Goal: Information Seeking & Learning: Learn about a topic

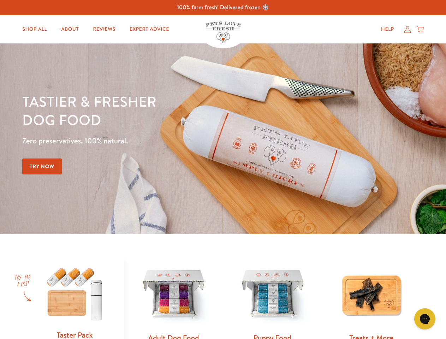
click at [223, 170] on div "Tastier & fresher dog food Zero preservatives. 100% natural. Try Now" at bounding box center [156, 138] width 268 height 93
click at [425, 319] on icon "Gorgias live chat" at bounding box center [424, 318] width 7 height 7
